Goal: Navigation & Orientation: Find specific page/section

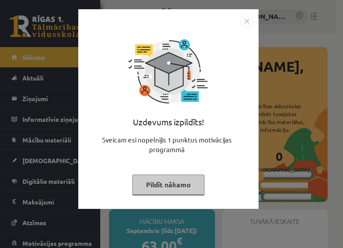
click at [173, 180] on button "Pildīt nākamo" at bounding box center [168, 184] width 72 height 20
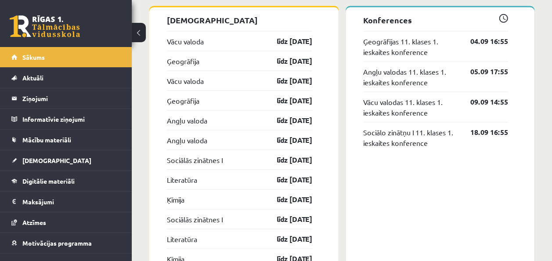
scroll to position [812, 0]
click at [188, 40] on link "Vācu valoda" at bounding box center [185, 40] width 37 height 11
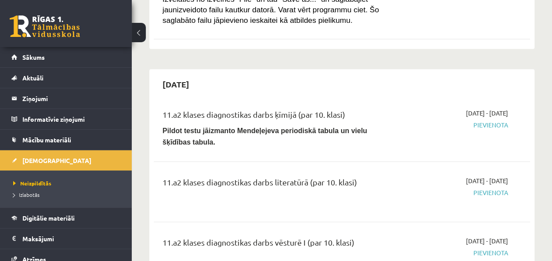
scroll to position [851, 0]
click at [314, 124] on p "Pildot testu jāizmanto Mendeļejeva periodiskā tabula un vielu šķīdības tabula." at bounding box center [276, 135] width 226 height 23
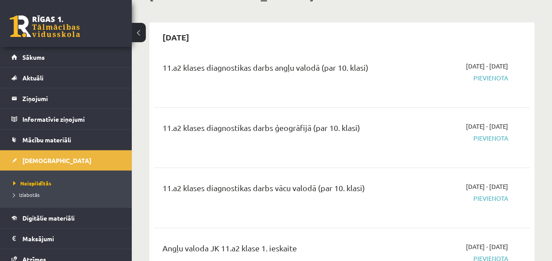
scroll to position [65, 0]
click at [483, 77] on span "Pievienota" at bounding box center [455, 77] width 106 height 9
click at [502, 80] on span "Pievienota" at bounding box center [455, 77] width 106 height 9
click at [302, 72] on div "11.a2 klases diagnostikas darbs angļu valodā (par 10. klasi)" at bounding box center [276, 69] width 226 height 16
click at [294, 67] on div "11.a2 klases diagnostikas darbs angļu valodā (par 10. klasi)" at bounding box center [276, 69] width 226 height 16
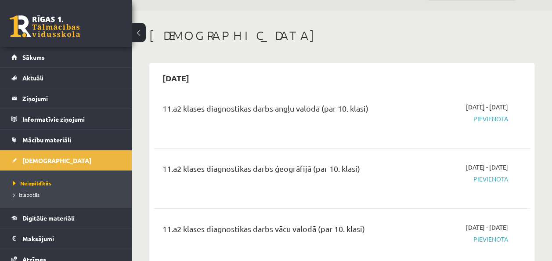
scroll to position [0, 0]
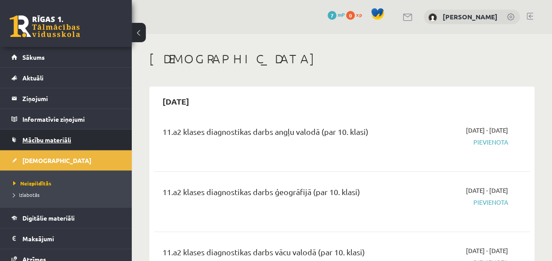
click at [80, 133] on link "Mācību materiāli" at bounding box center [65, 140] width 109 height 20
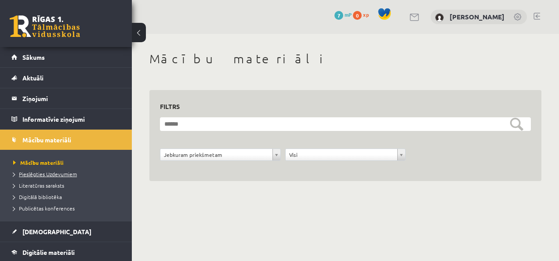
click at [53, 174] on span "Pieslēgties Uzdevumiem" at bounding box center [45, 173] width 64 height 7
click at [56, 204] on link "Publicētas konferences" at bounding box center [68, 208] width 110 height 8
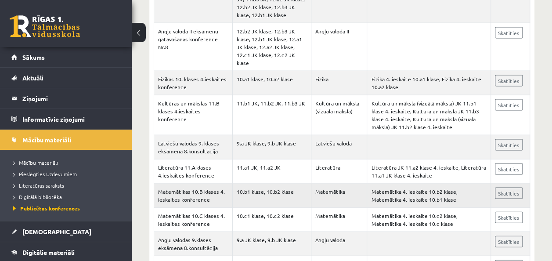
scroll to position [829, 0]
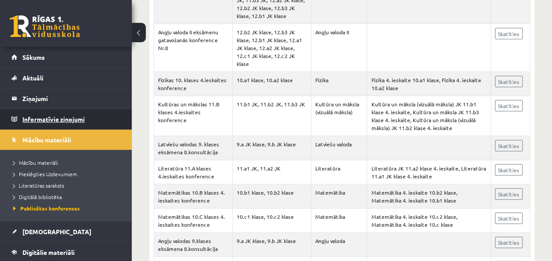
click at [67, 115] on legend "Informatīvie ziņojumi 0" at bounding box center [71, 119] width 98 height 20
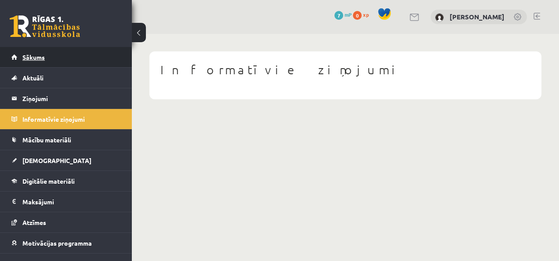
click at [47, 58] on link "Sākums" at bounding box center [65, 57] width 109 height 20
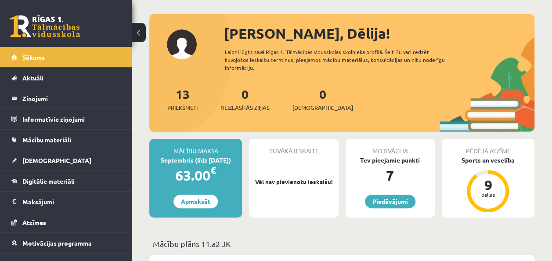
scroll to position [36, 0]
